Goal: Download file/media

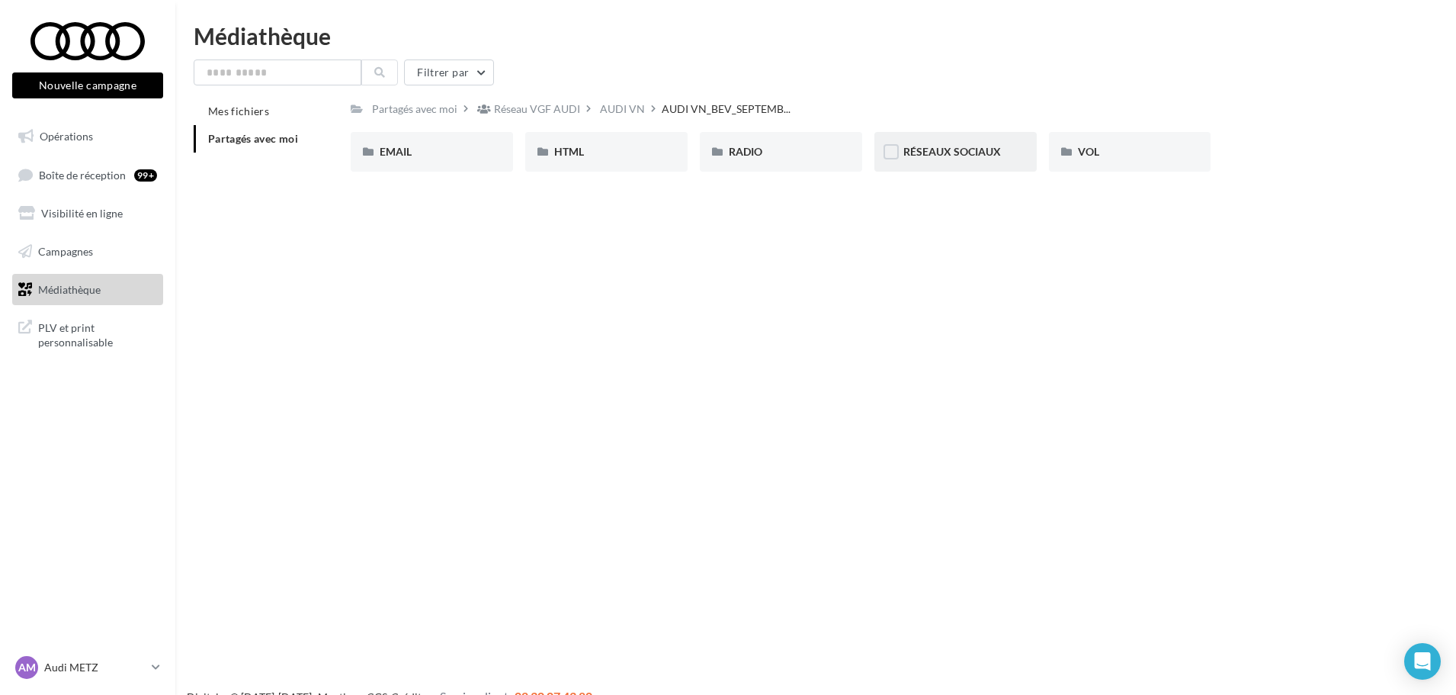
click at [935, 161] on div "RÉSEAUX SOCIAUX" at bounding box center [956, 152] width 162 height 40
click at [621, 158] on div "Q4 e-tron" at bounding box center [606, 151] width 104 height 15
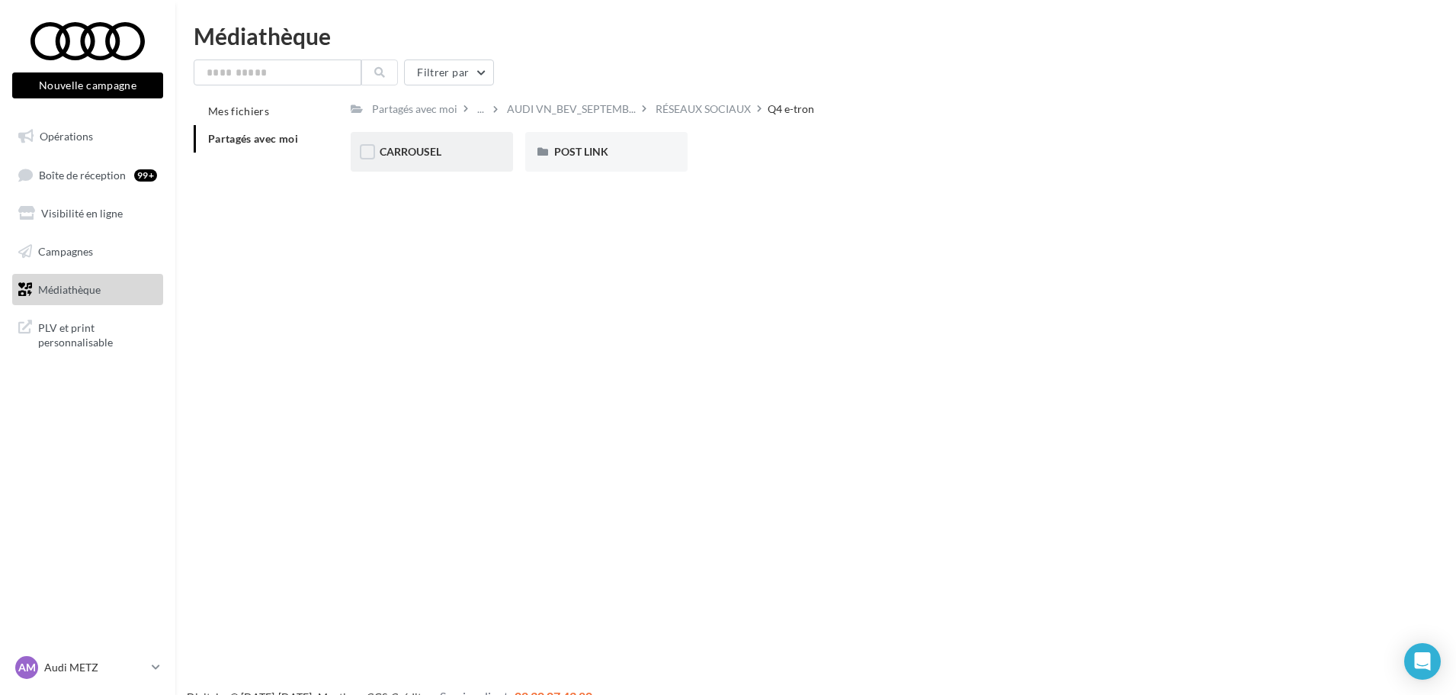
click at [451, 153] on div "CARROUSEL" at bounding box center [432, 151] width 104 height 15
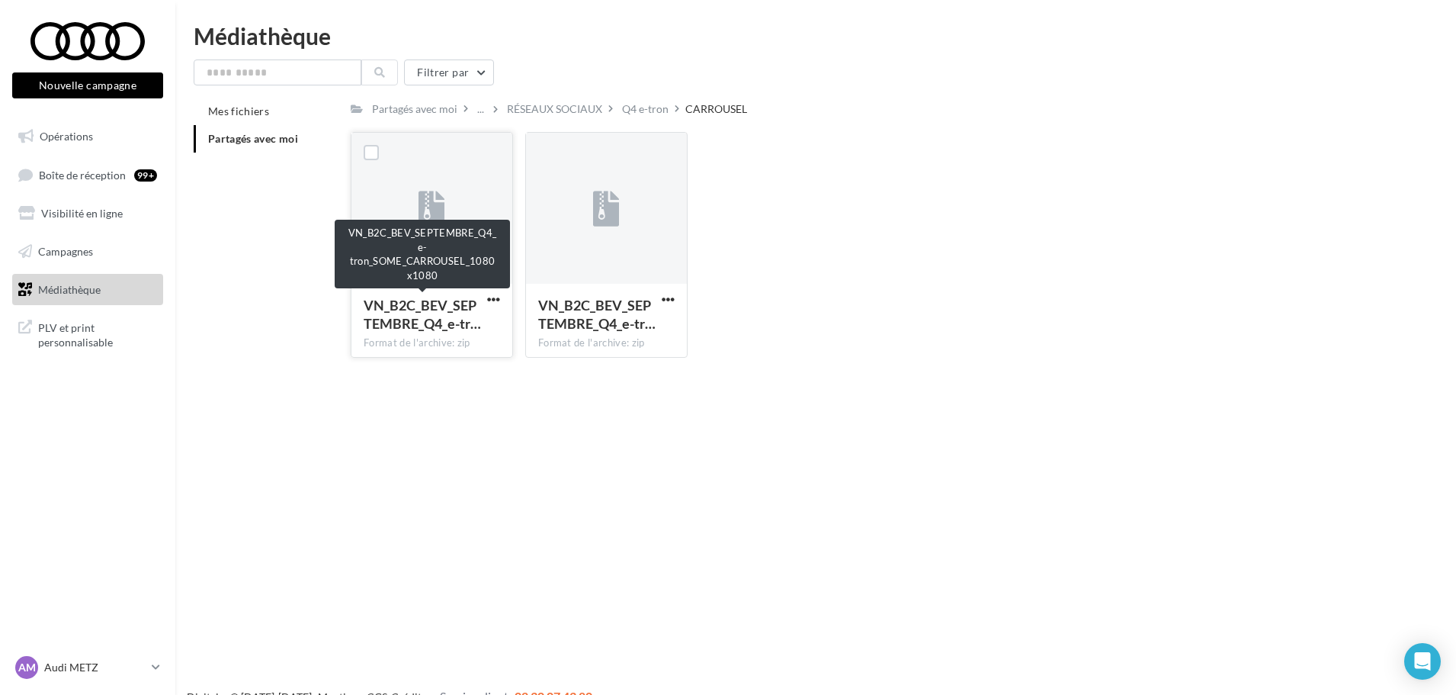
click at [449, 297] on span "VN_B2C_BEV_SEPTEMBRE_Q4_e-tr…" at bounding box center [422, 314] width 117 height 35
click at [453, 308] on span "VN_B2C_BEV_SEPTEMBRE_Q4_e-tr…" at bounding box center [422, 314] width 117 height 35
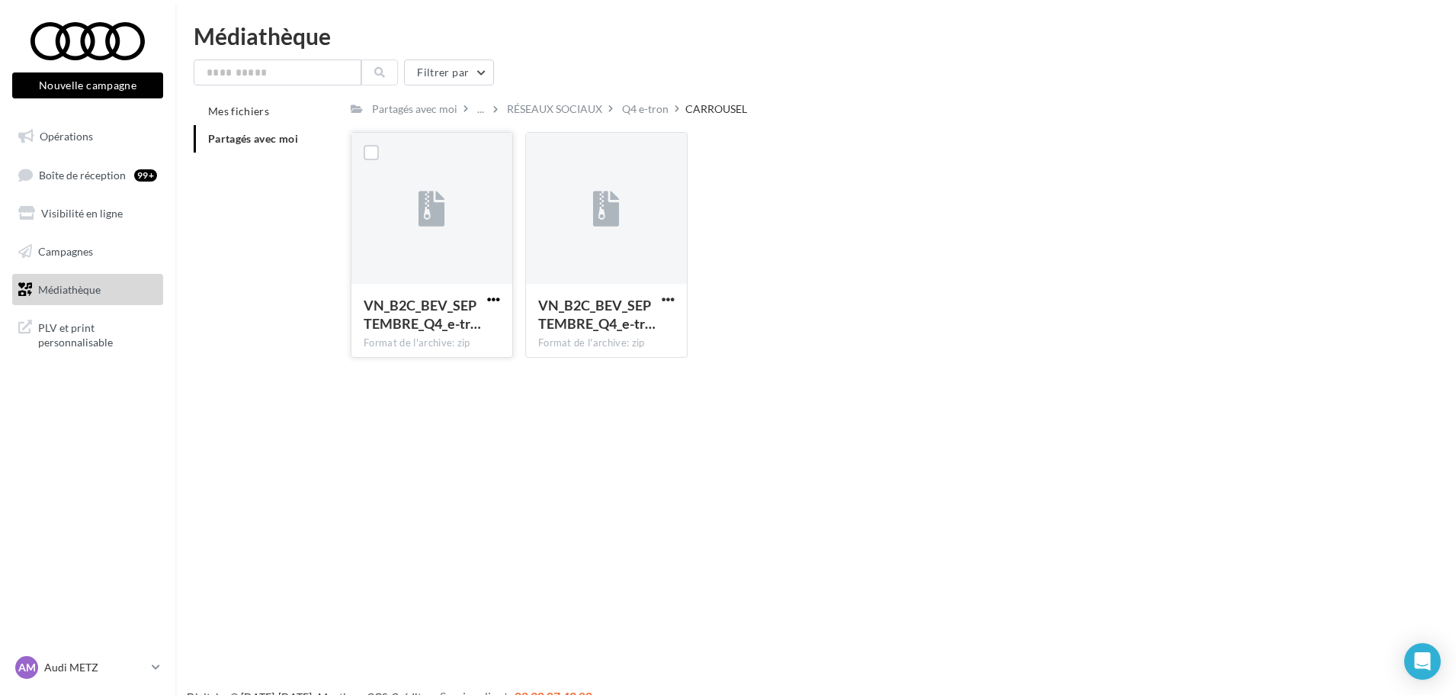
click at [493, 297] on span "button" at bounding box center [493, 299] width 13 height 13
click at [464, 320] on button "Télécharger" at bounding box center [427, 330] width 153 height 40
click at [676, 299] on button "button" at bounding box center [668, 300] width 19 height 15
click at [626, 322] on button "Télécharger" at bounding box center [601, 330] width 153 height 40
click at [995, 252] on div "VN_B2C_BEV_SEPTEMBRE_Q4_e-tr… Format de l'archive: zip VN_B2C_BEV_SEPTEMBRE_Q4_…" at bounding box center [874, 251] width 1047 height 238
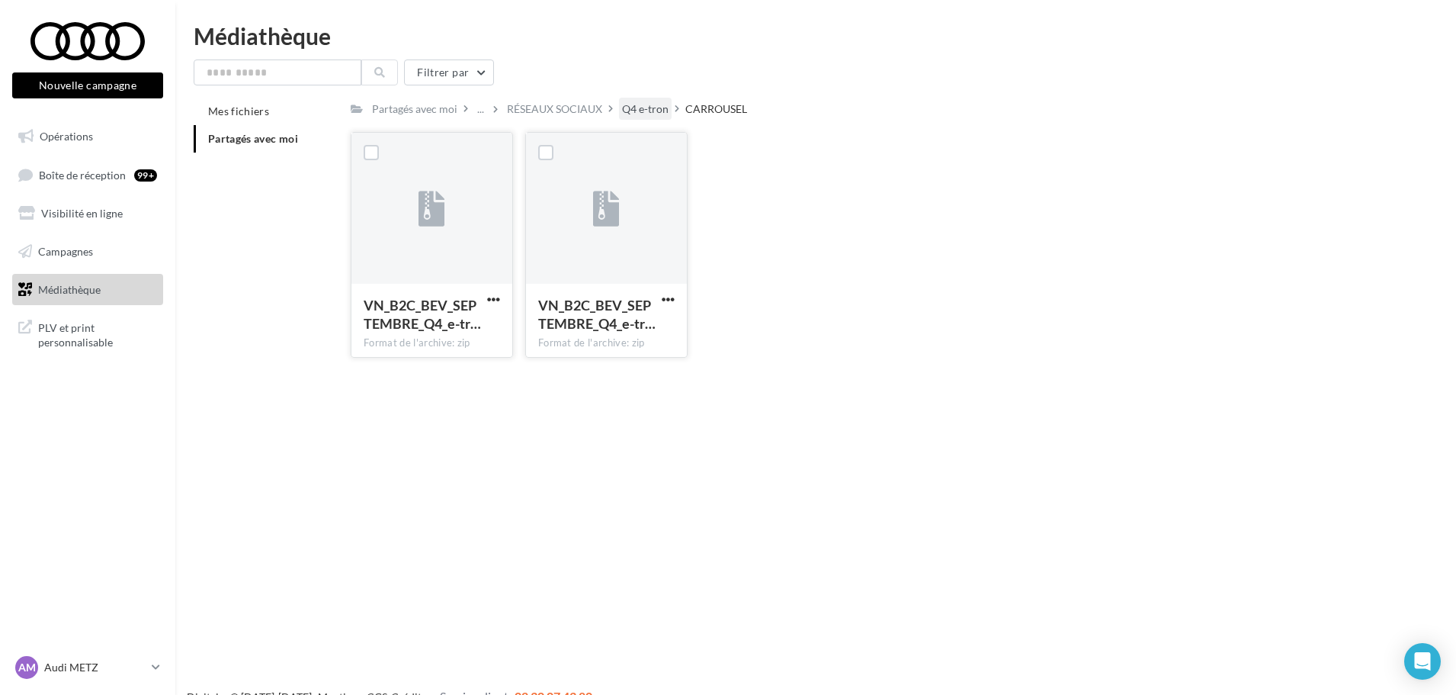
click at [634, 114] on div "Q4 e-tron" at bounding box center [645, 108] width 47 height 15
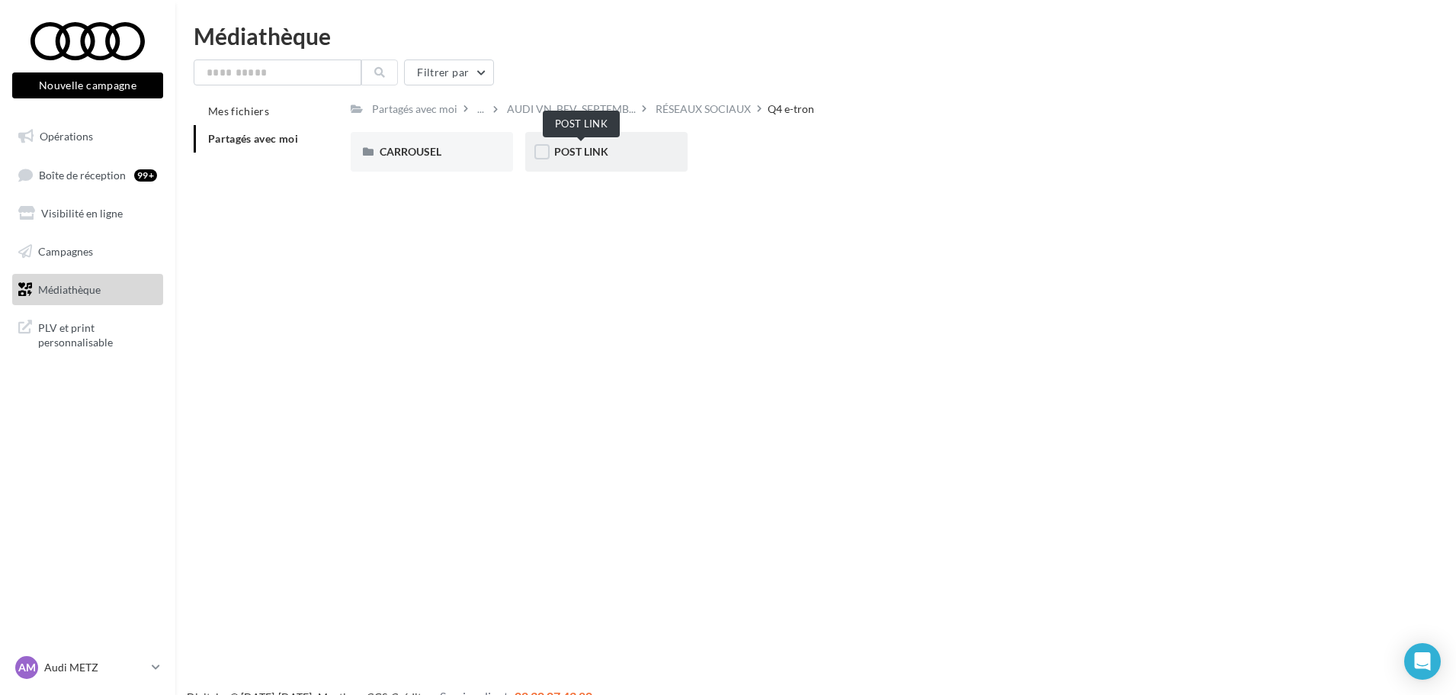
click at [582, 154] on span "POST LINK" at bounding box center [581, 151] width 54 height 13
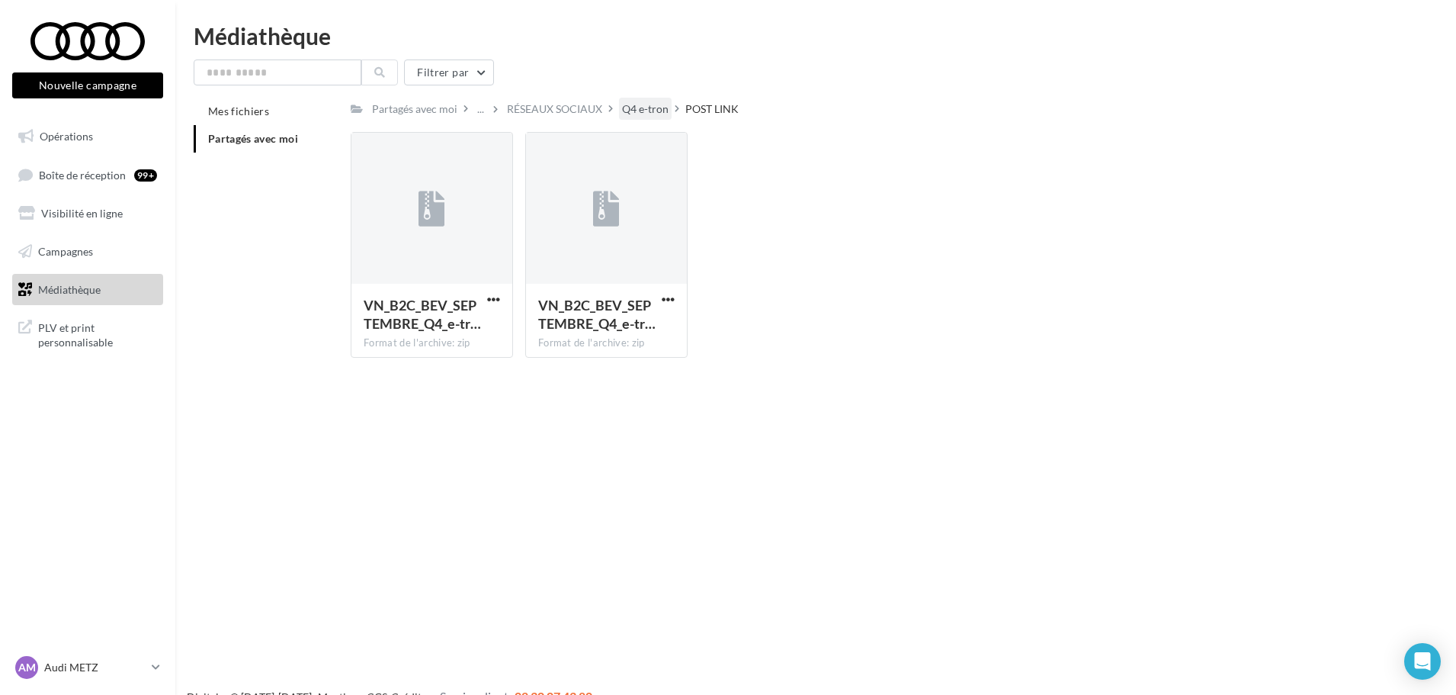
click at [648, 111] on div "Q4 e-tron" at bounding box center [645, 108] width 47 height 15
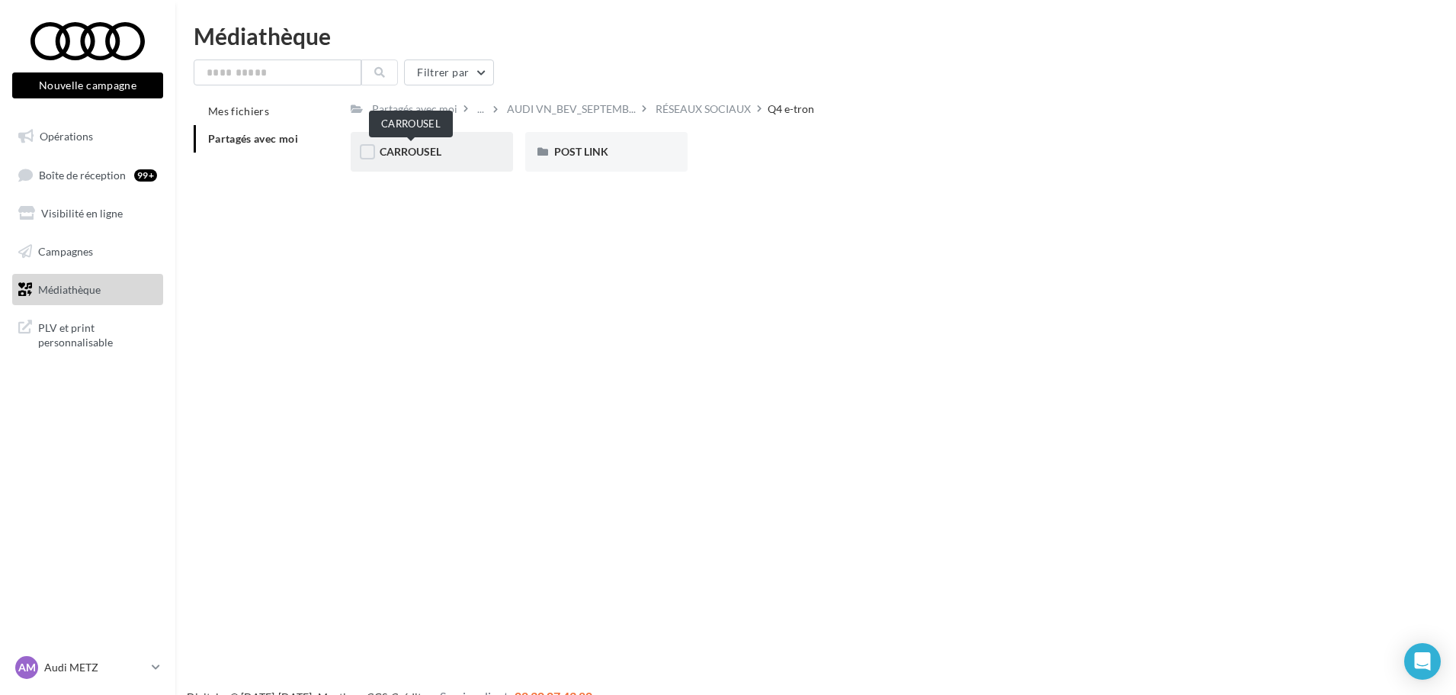
click at [431, 149] on span "CARROUSEL" at bounding box center [411, 151] width 62 height 13
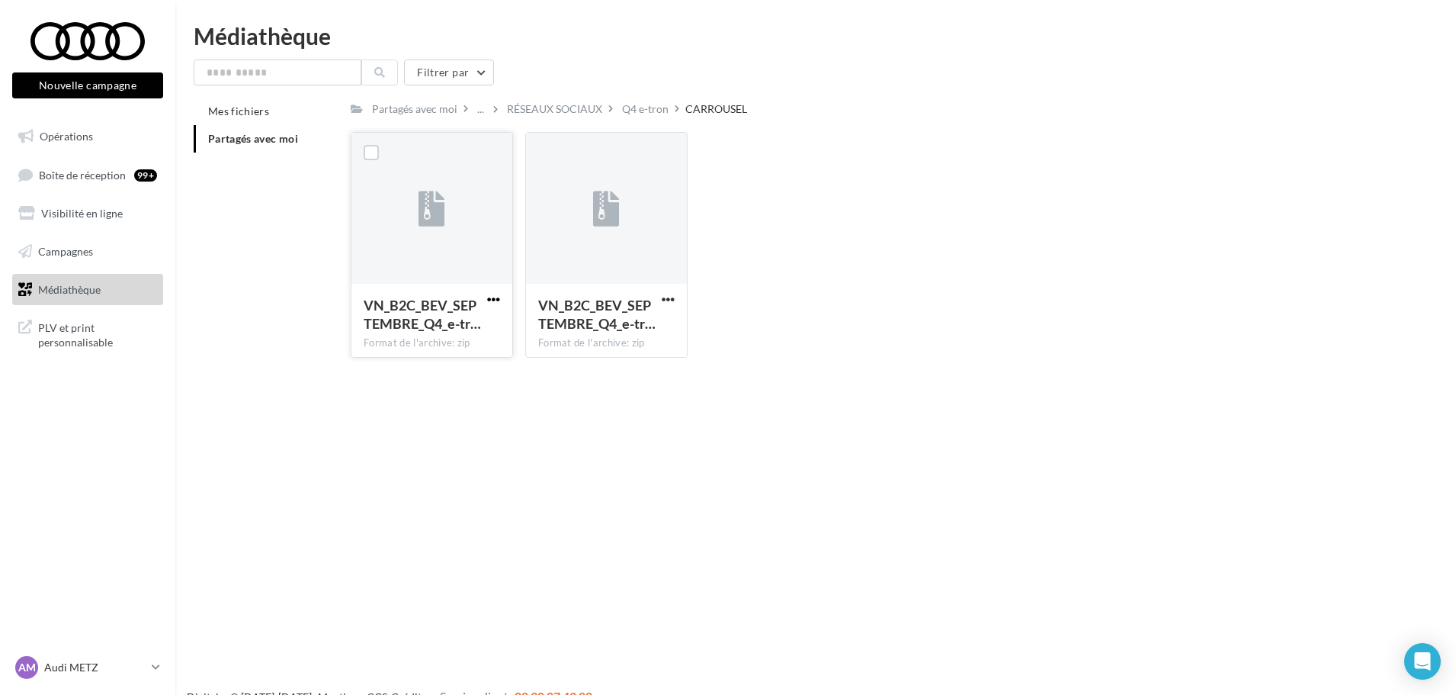
click at [490, 297] on span "button" at bounding box center [493, 299] width 13 height 13
click at [458, 330] on button "Télécharger" at bounding box center [427, 330] width 153 height 40
click at [665, 297] on span "button" at bounding box center [668, 299] width 13 height 13
click at [648, 326] on button "Télécharger" at bounding box center [601, 330] width 153 height 40
